Goal: Check status: Check status

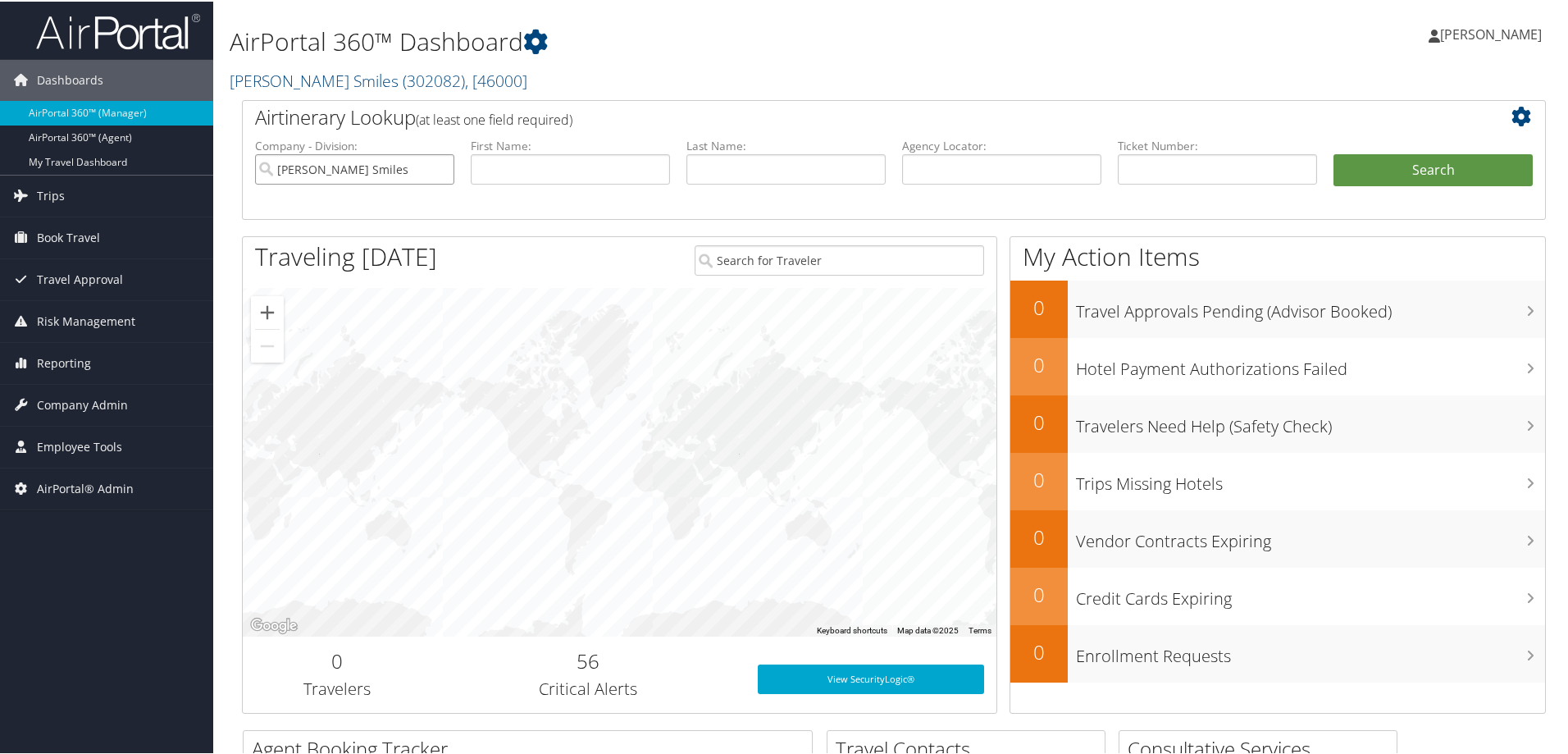
click at [435, 172] on input "[PERSON_NAME] Smiles" at bounding box center [355, 168] width 199 height 31
click at [756, 165] on input "text" at bounding box center [786, 168] width 199 height 31
click at [369, 164] on input "search" at bounding box center [355, 168] width 199 height 31
type input "v"
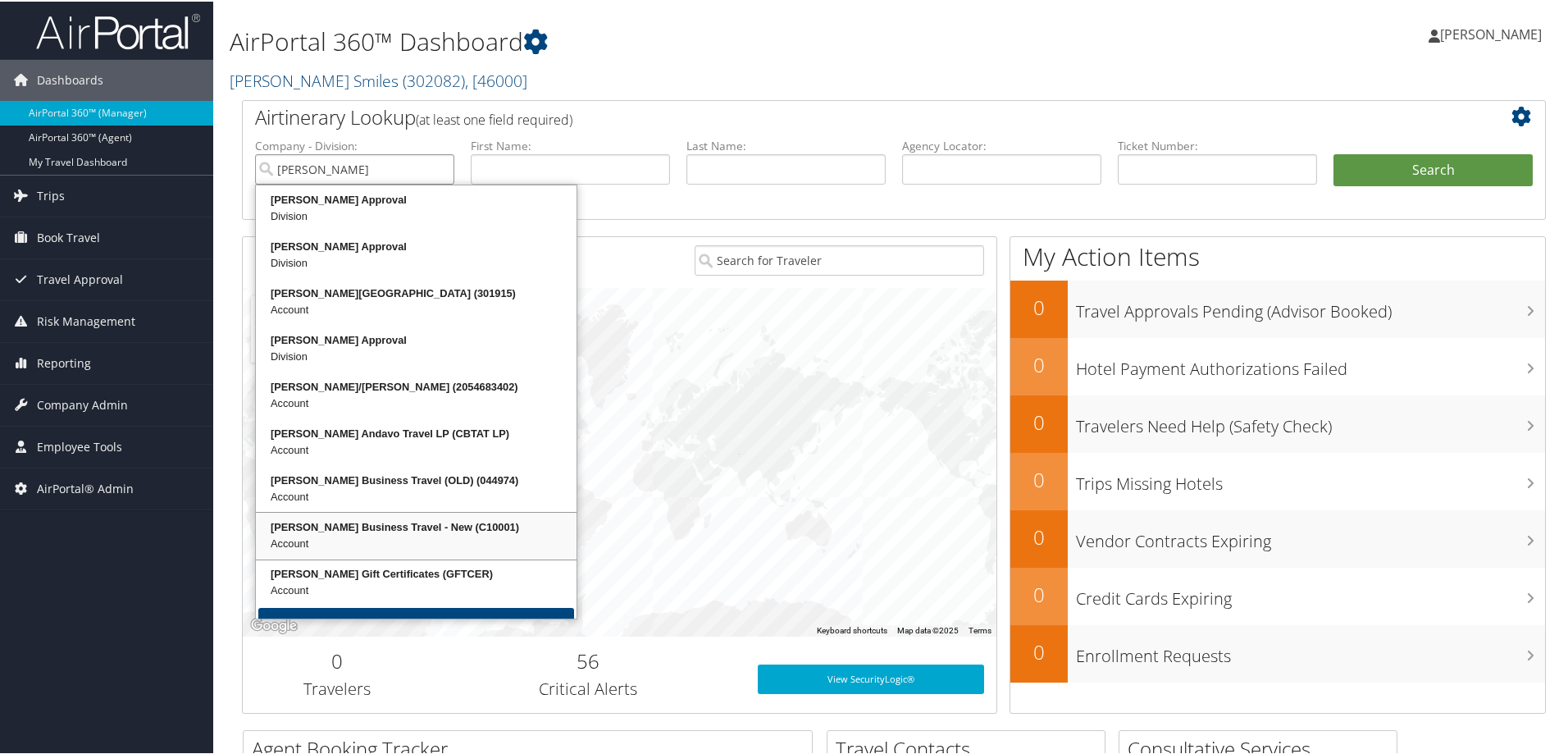
click at [404, 544] on div "Account" at bounding box center [416, 542] width 316 height 16
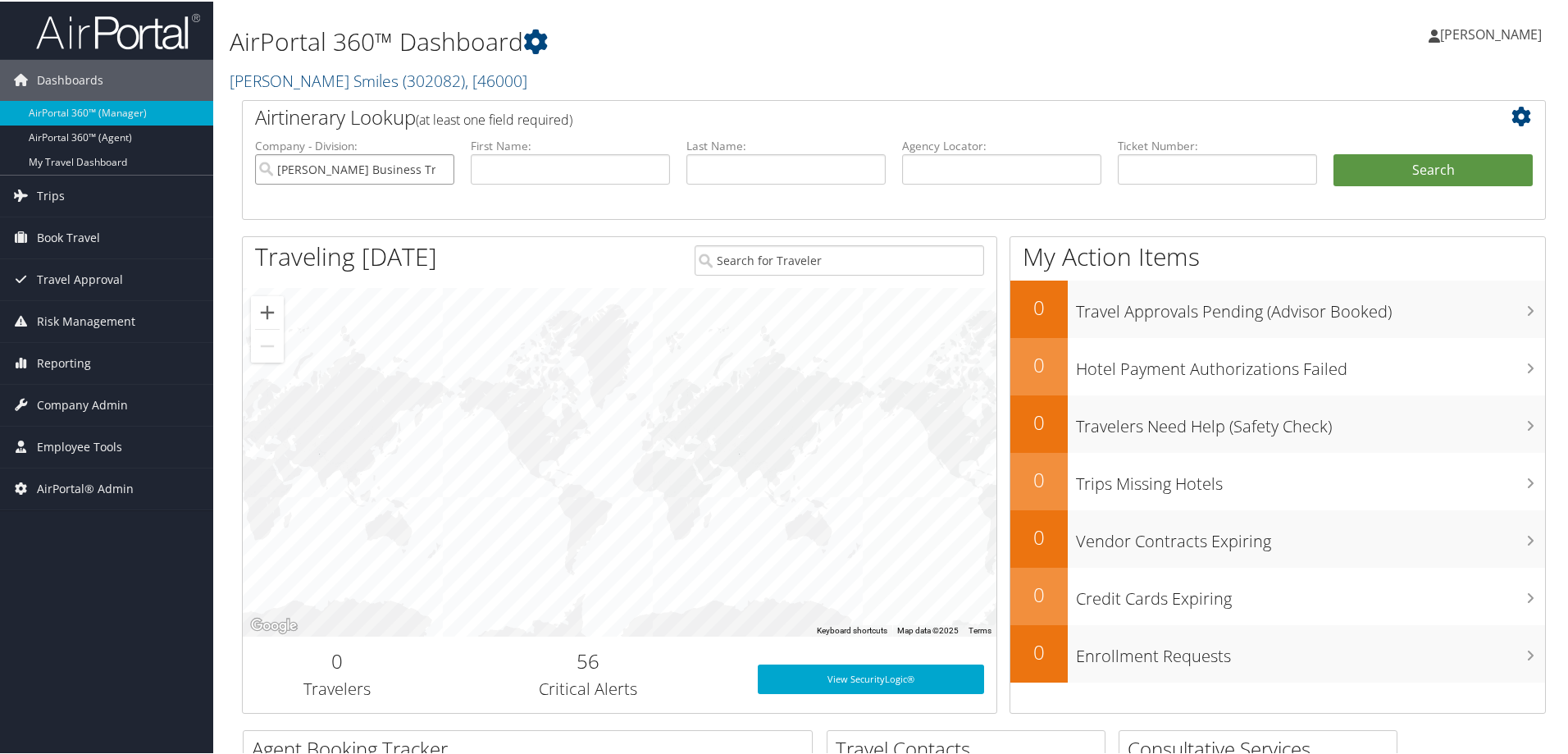
type input "[PERSON_NAME] Business Travel - New"
click at [773, 166] on input "text" at bounding box center [786, 168] width 199 height 31
type input "[PERSON_NAME]"
click at [1442, 154] on button "Search" at bounding box center [1432, 169] width 199 height 33
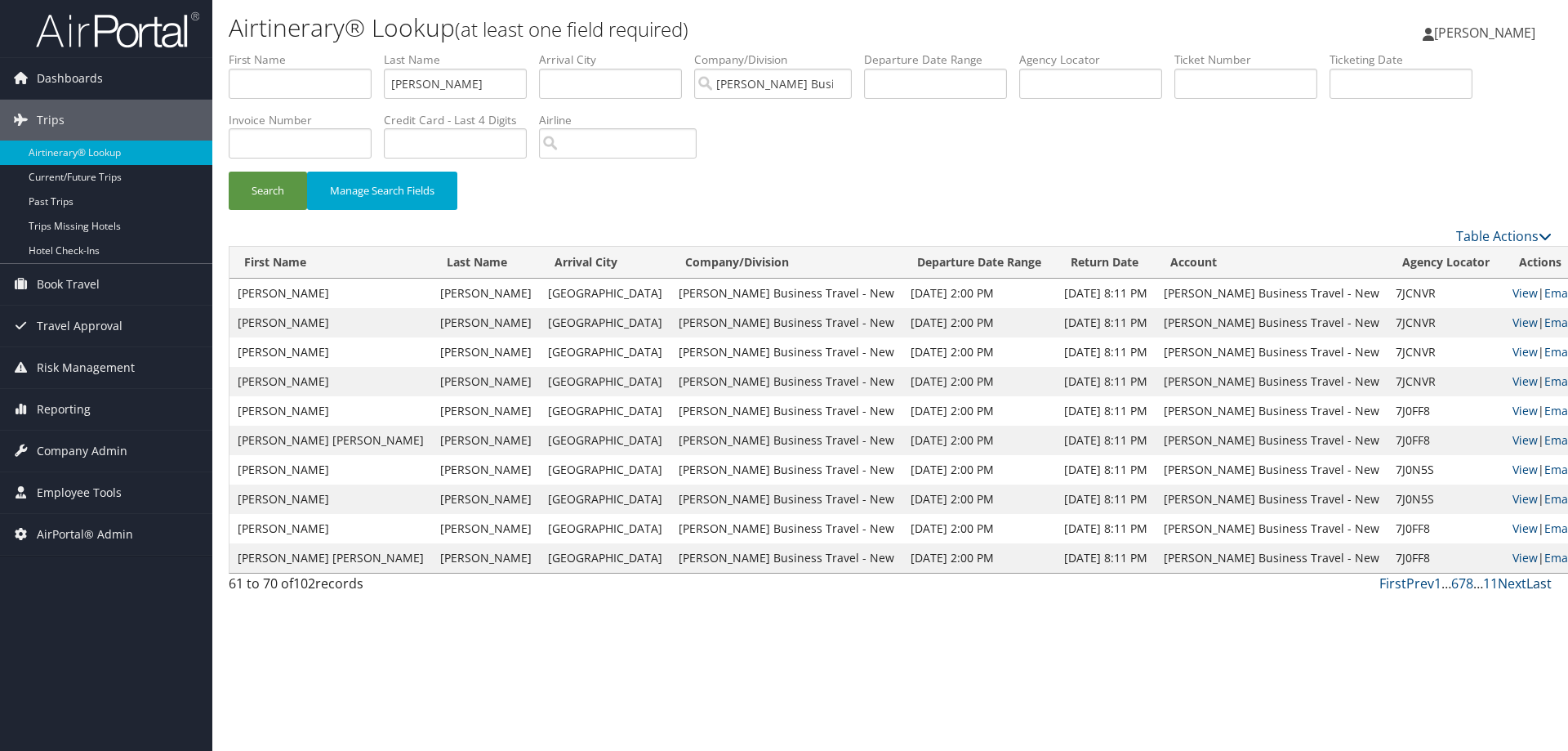
click at [1535, 581] on link "Last" at bounding box center [1538, 583] width 25 height 18
click at [1421, 585] on link "Prev" at bounding box center [1415, 583] width 28 height 18
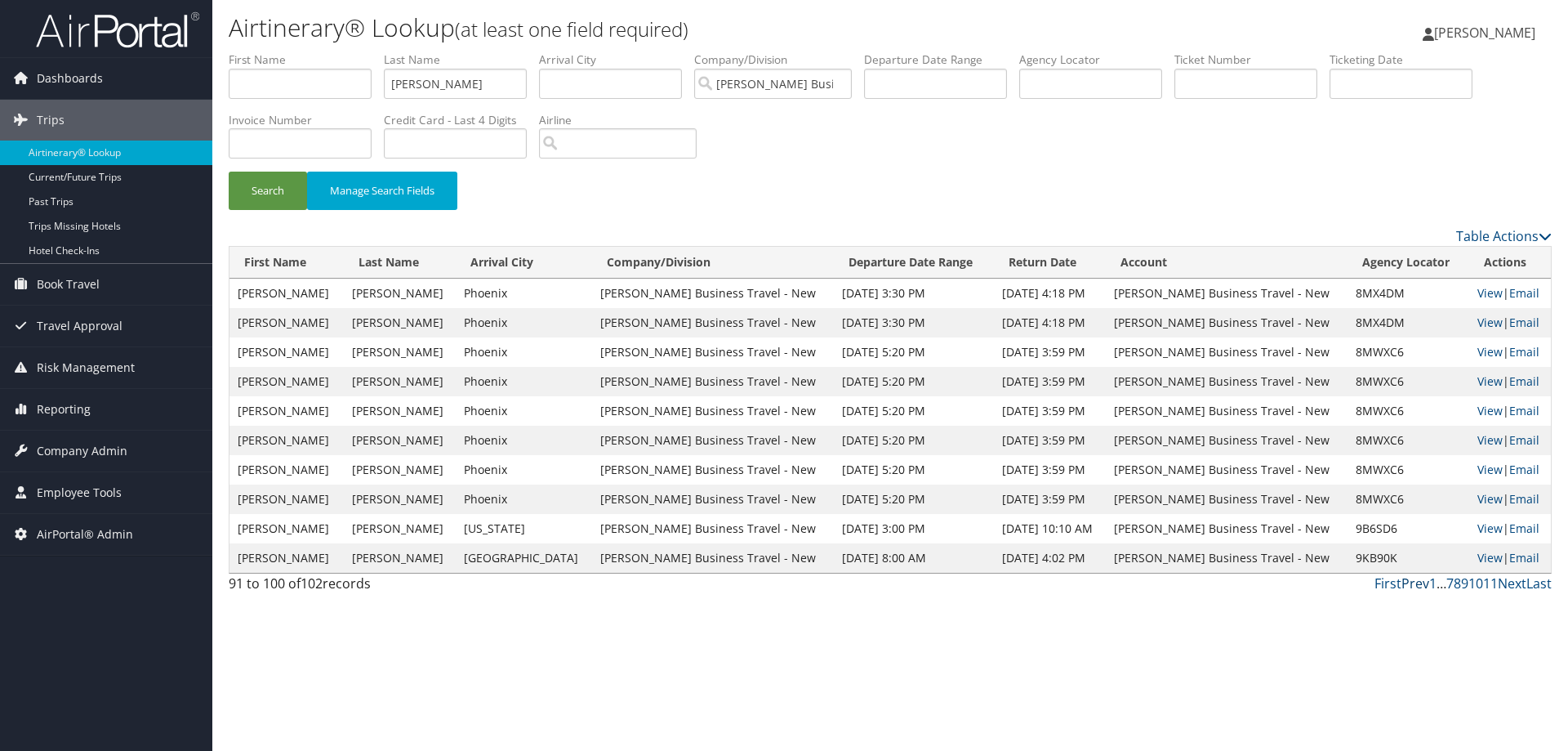
click at [1421, 585] on link "Prev" at bounding box center [1415, 583] width 28 height 18
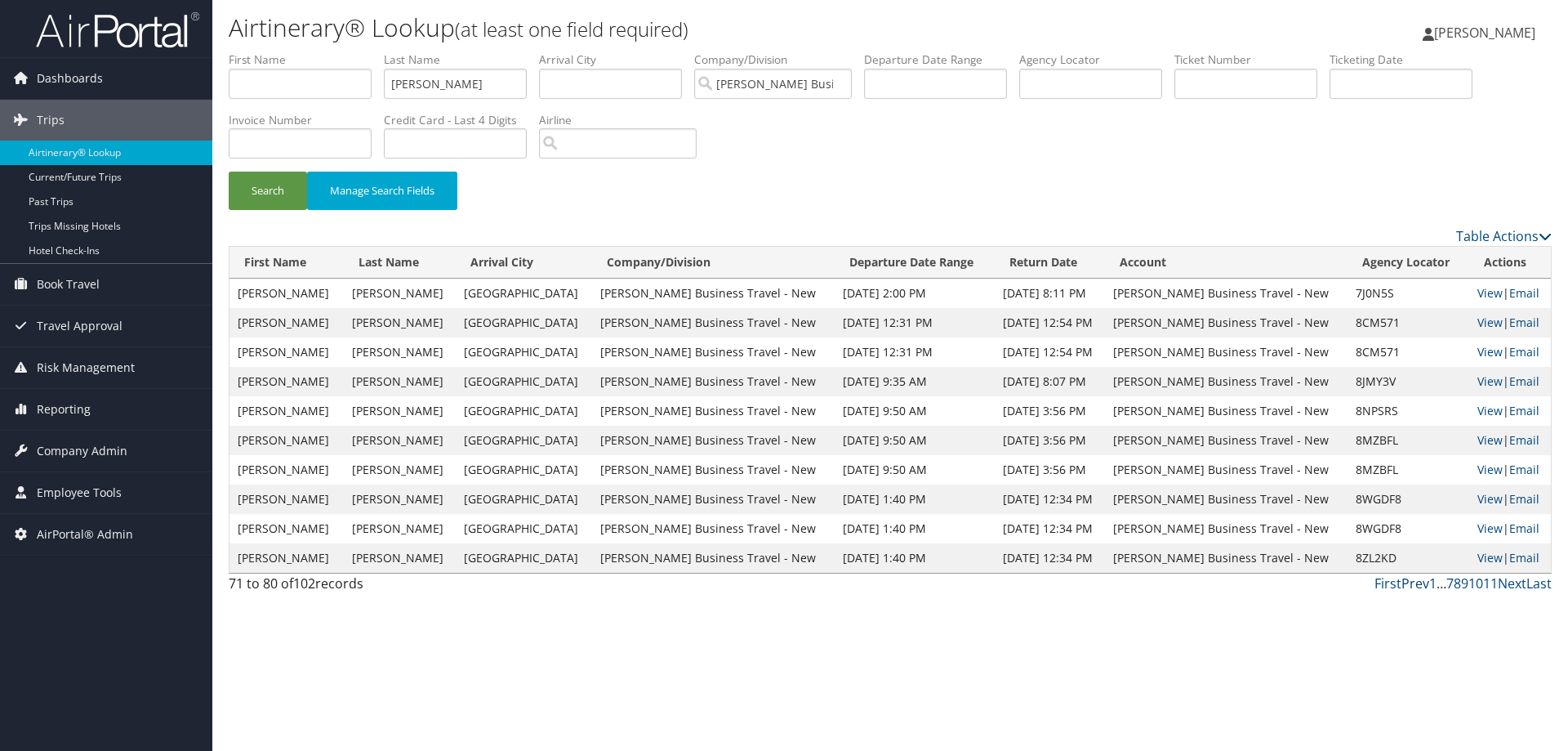
click at [1421, 585] on link "Prev" at bounding box center [1415, 583] width 28 height 18
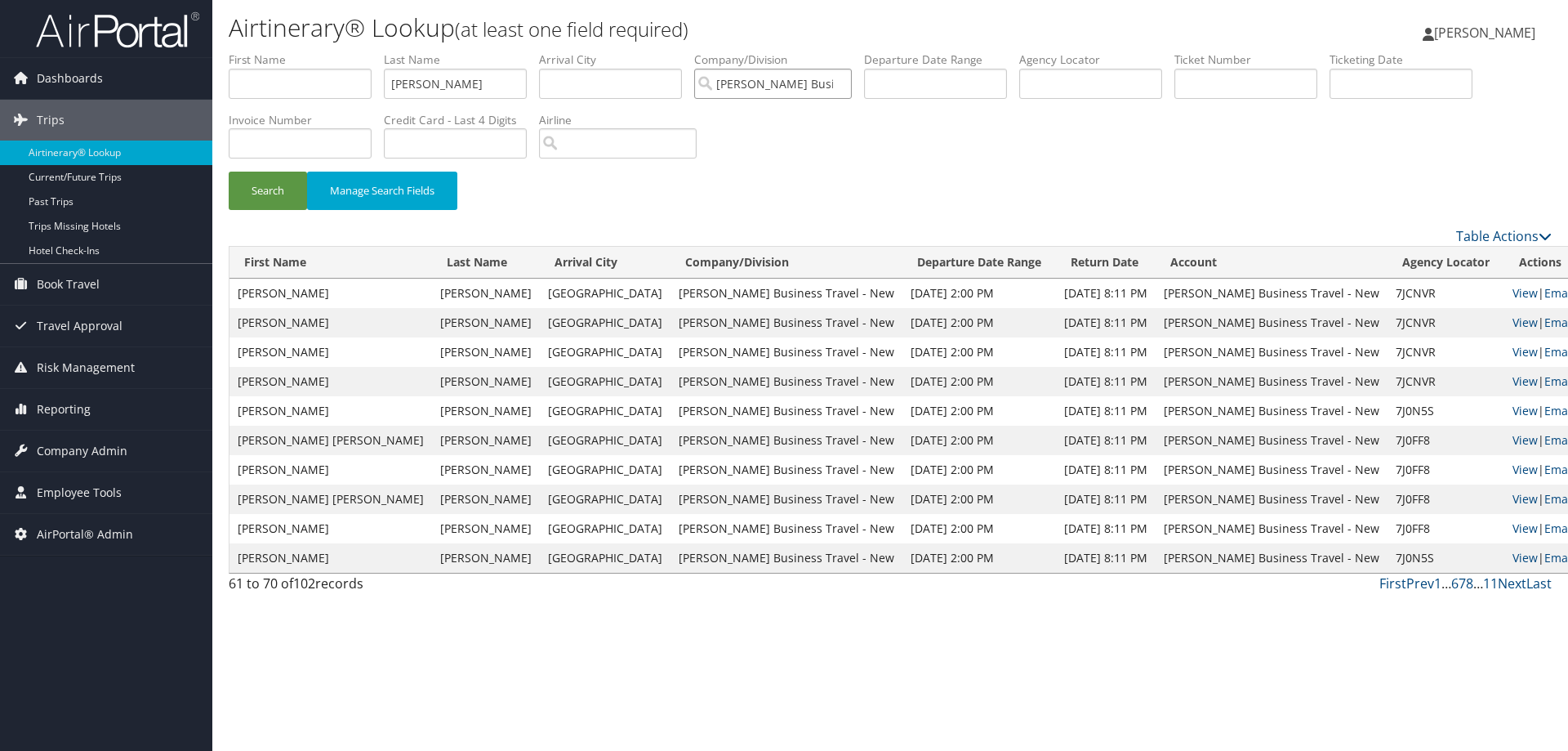
click at [846, 86] on input "[PERSON_NAME] Business Travel - New" at bounding box center [773, 84] width 157 height 30
click at [741, 84] on input "search" at bounding box center [773, 84] width 157 height 30
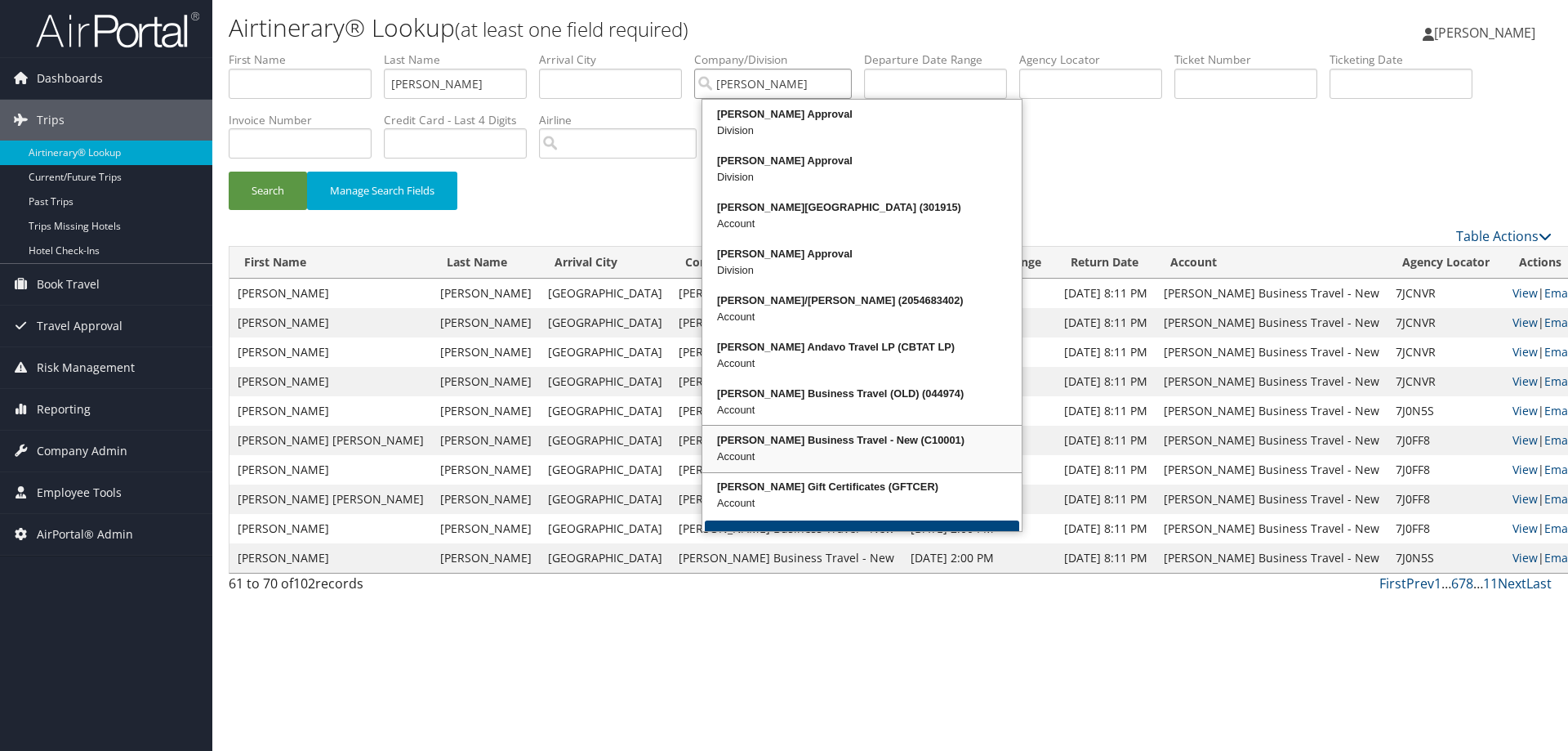
click at [827, 448] on div "[PERSON_NAME] Business Travel - New (C10001)" at bounding box center [862, 440] width 315 height 16
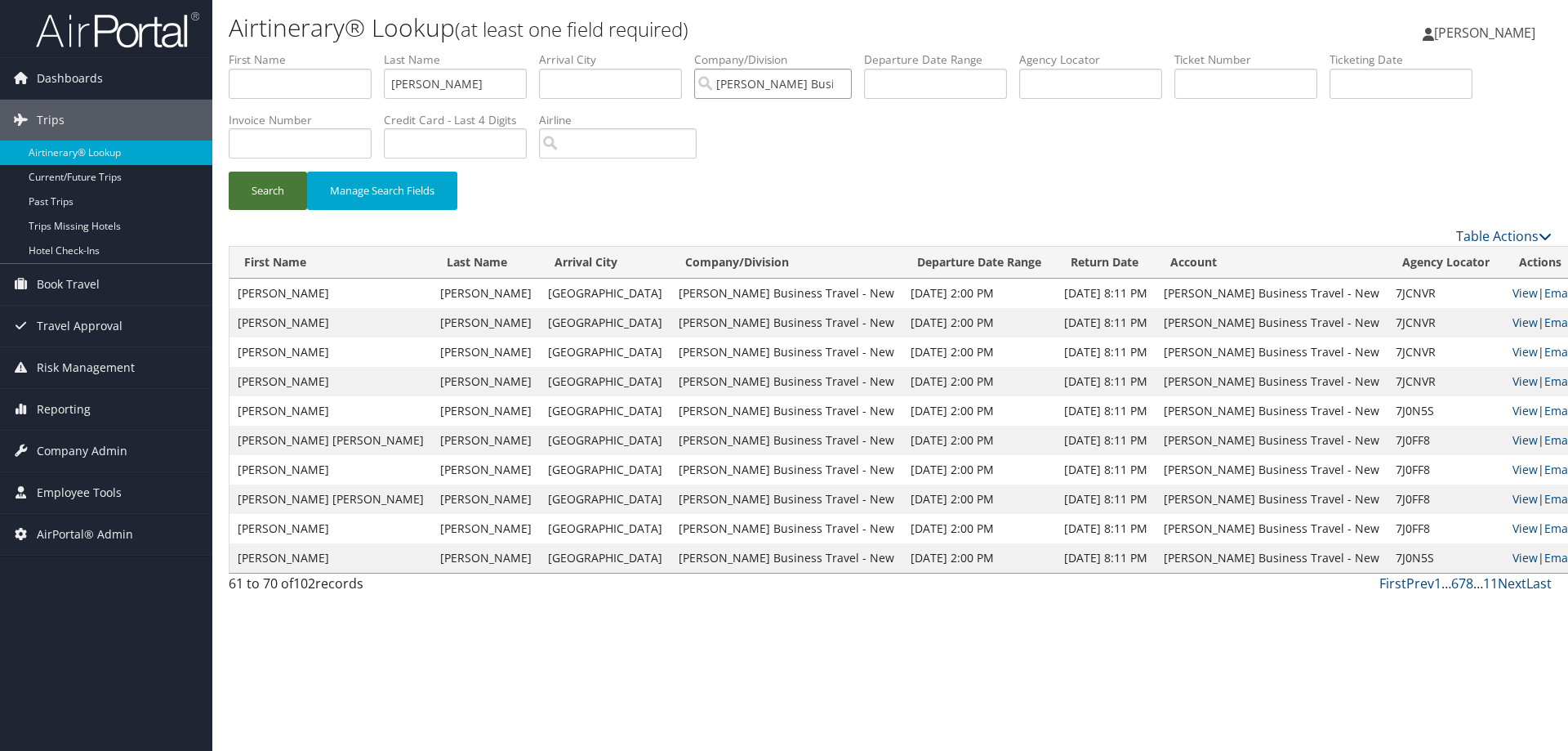
type input "[PERSON_NAME] Business Travel - New"
click at [267, 177] on button "Search" at bounding box center [268, 190] width 79 height 38
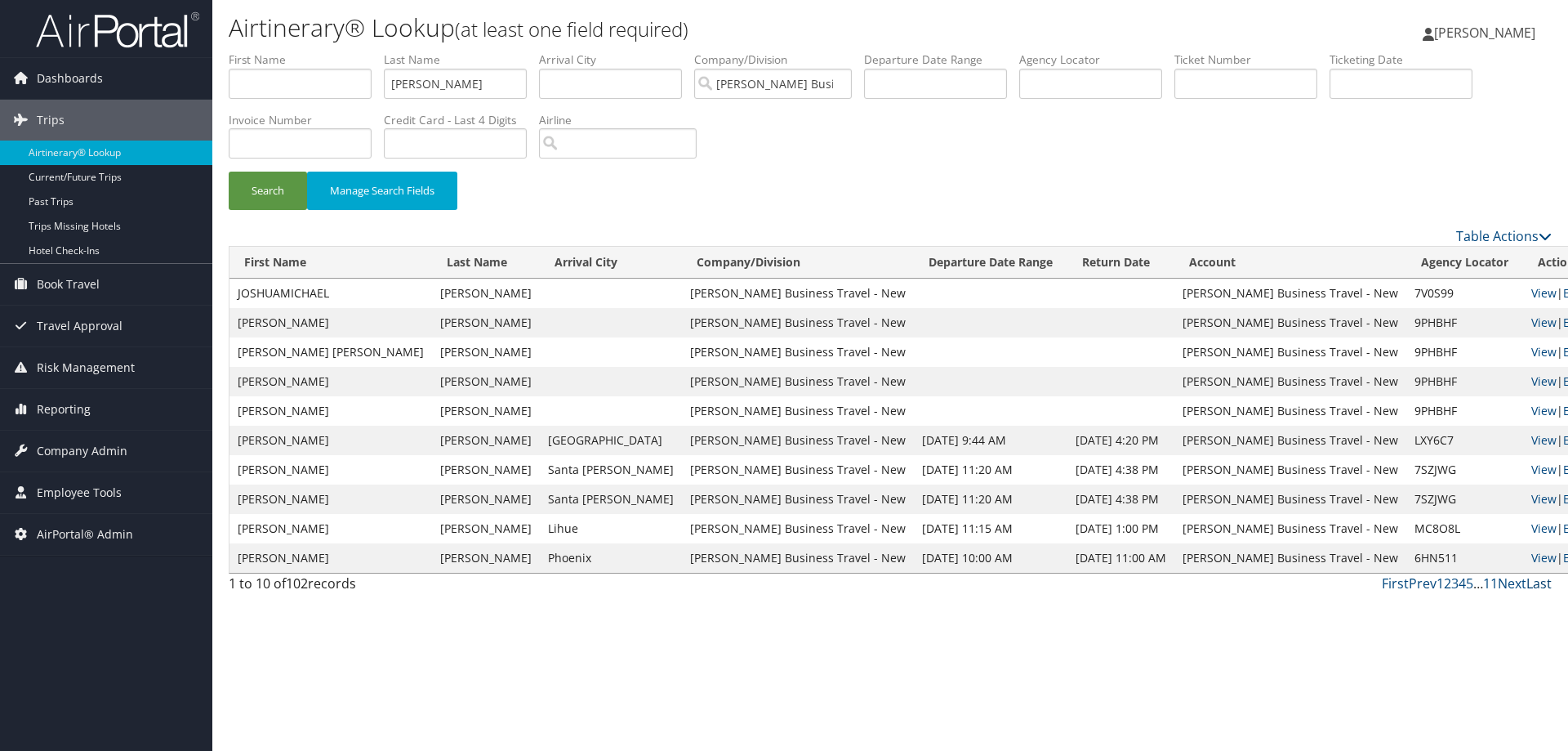
click at [1548, 583] on link "Last" at bounding box center [1538, 583] width 25 height 18
